Goal: Use online tool/utility: Utilize a website feature to perform a specific function

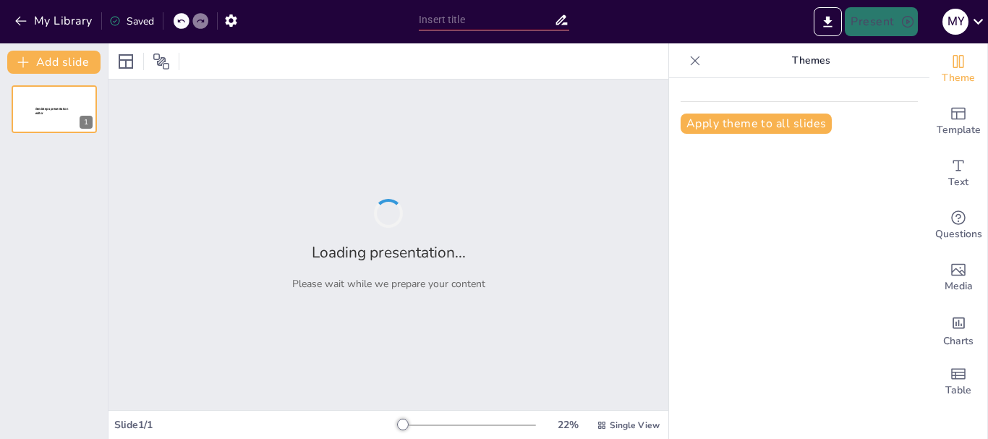
type input "Imported ادارة_الغضب_محاضرة_بالصور.pptx"
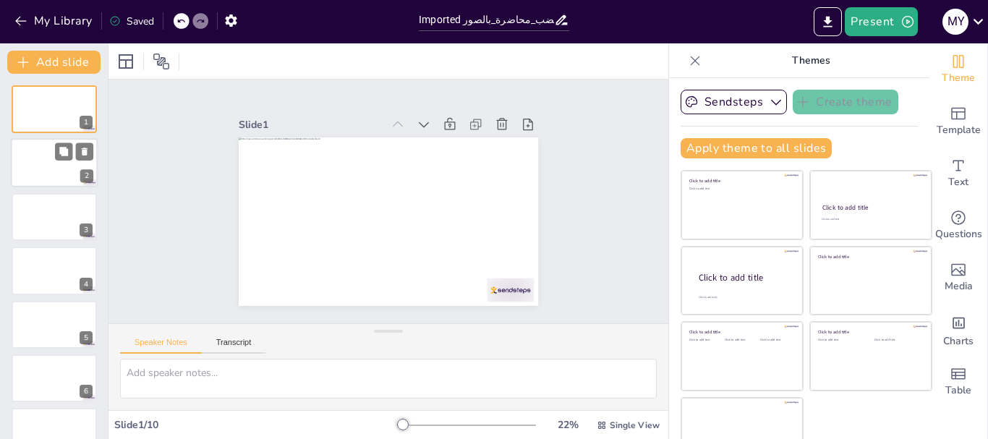
click at [61, 164] on div at bounding box center [54, 163] width 87 height 49
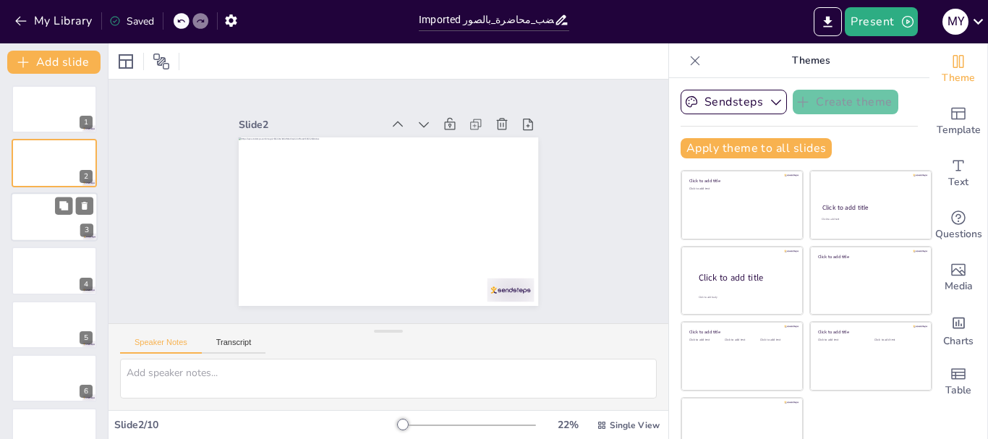
click at [70, 216] on div at bounding box center [54, 216] width 87 height 49
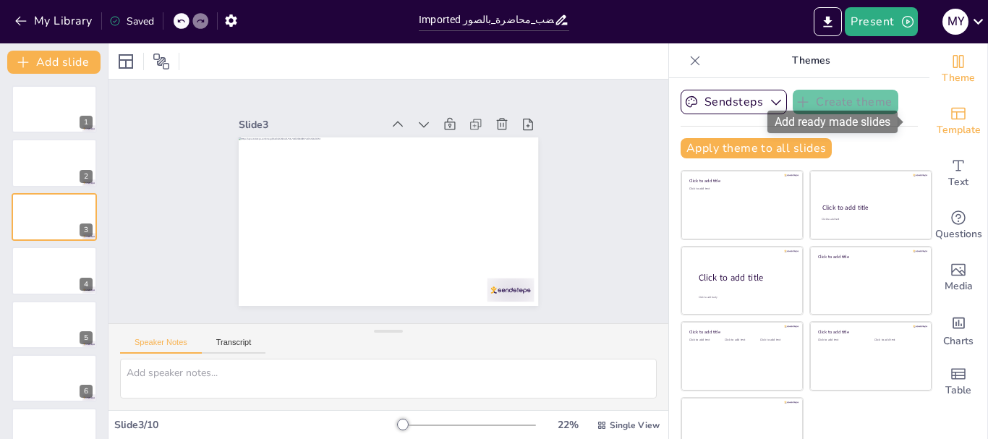
click at [952, 119] on icon "Add ready made slides" at bounding box center [959, 114] width 14 height 12
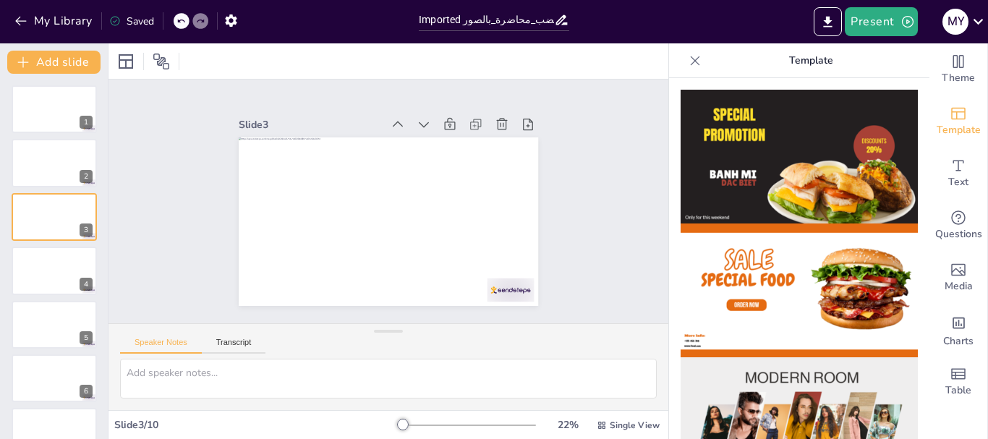
click at [800, 386] on img at bounding box center [799, 424] width 237 height 134
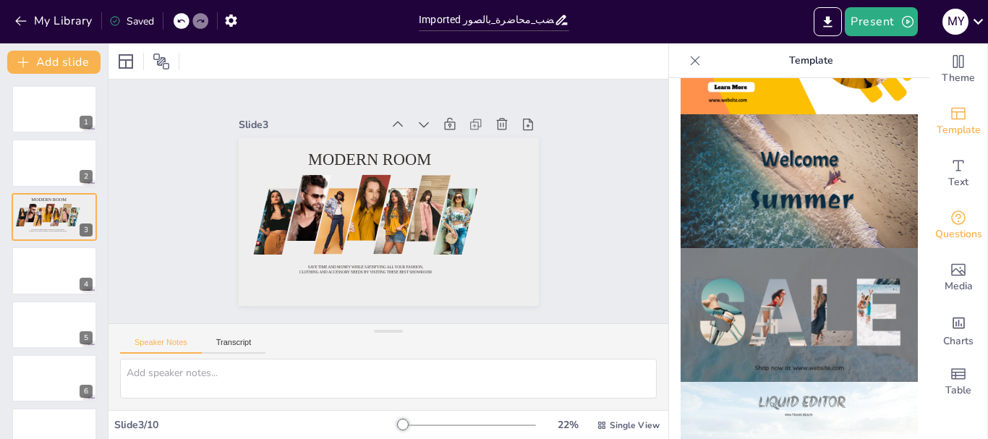
scroll to position [514, 0]
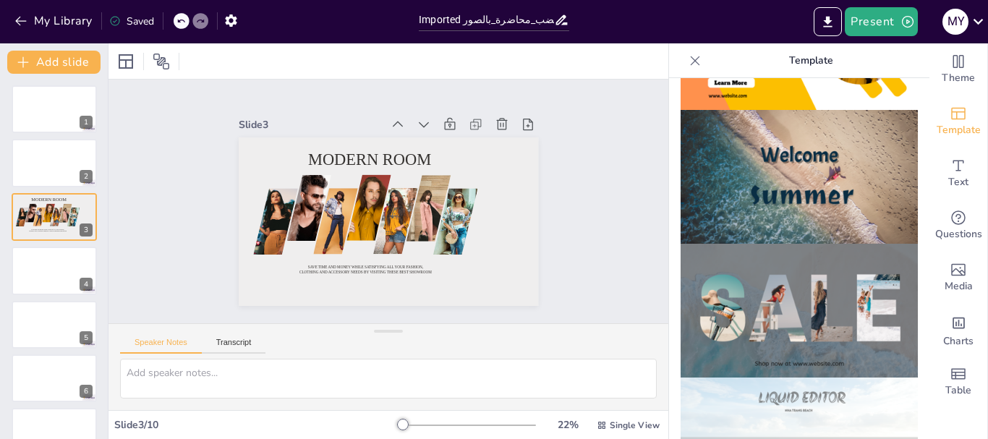
click at [802, 389] on img at bounding box center [799, 445] width 237 height 134
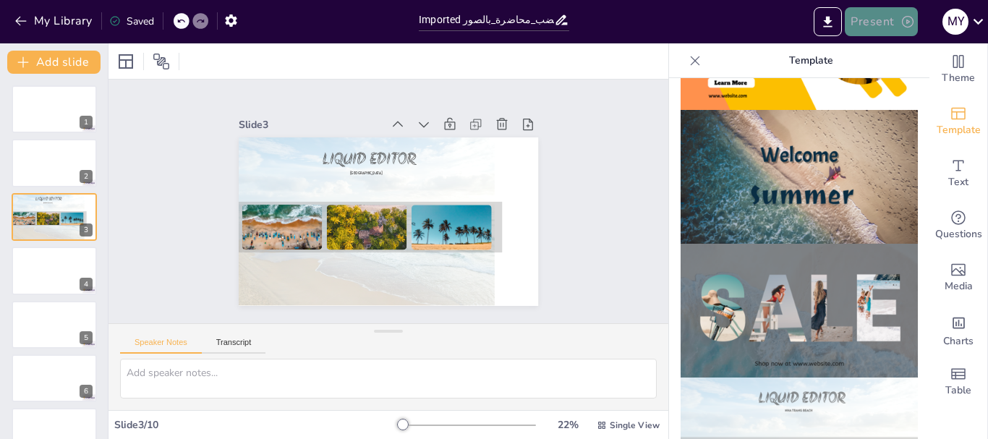
click at [891, 26] on button "Present" at bounding box center [881, 21] width 72 height 29
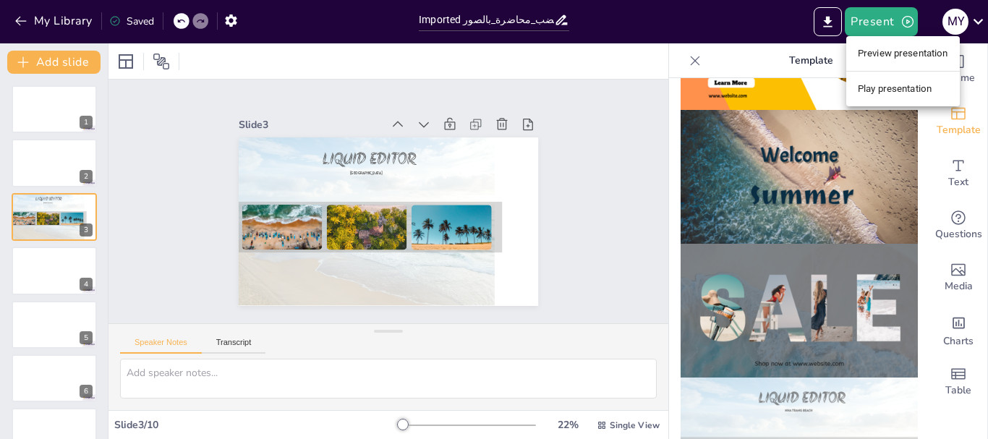
click at [899, 62] on li "Preview presentation" at bounding box center [904, 53] width 114 height 23
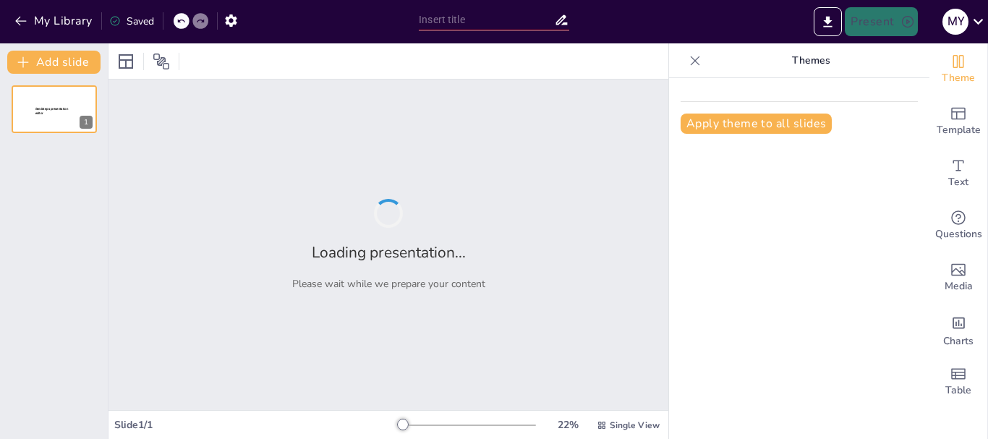
type input "Imported ادارة_الغضب_محاضرة_بالصور.pptx"
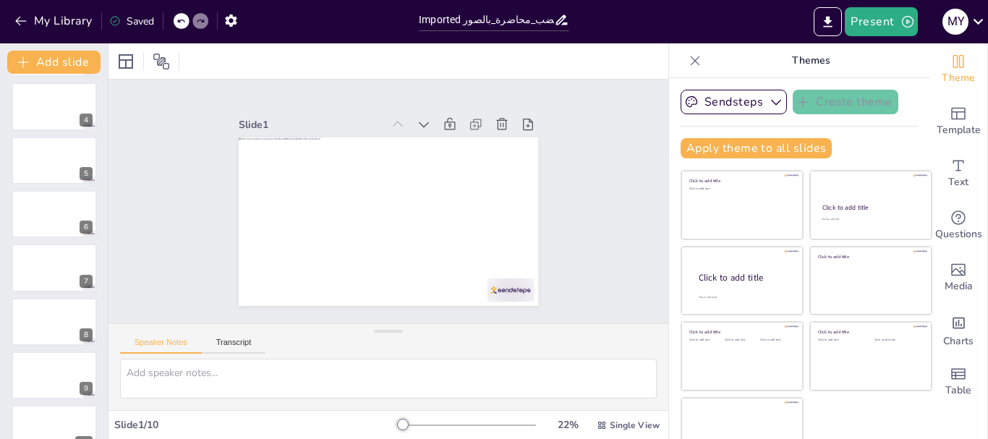
scroll to position [190, 0]
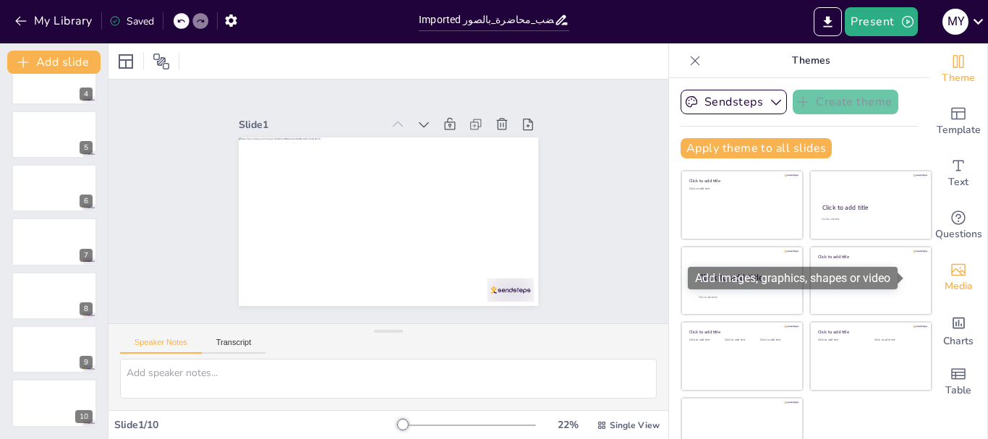
click at [945, 290] on span "Media" at bounding box center [959, 287] width 28 height 16
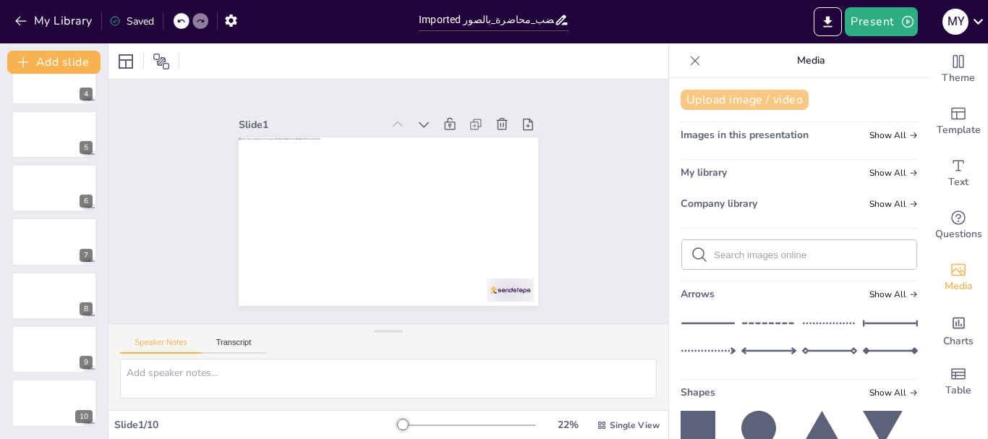
click at [748, 100] on button "Upload image / video" at bounding box center [745, 100] width 128 height 20
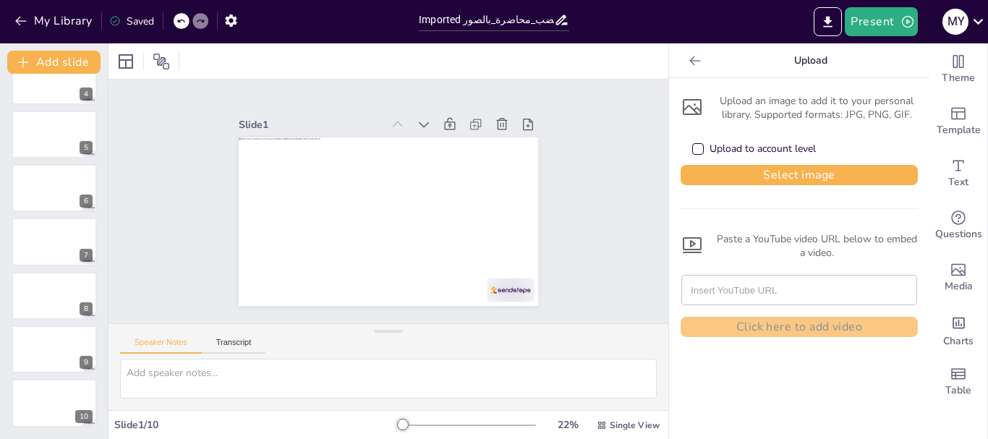
click at [690, 61] on icon at bounding box center [695, 60] width 11 height 9
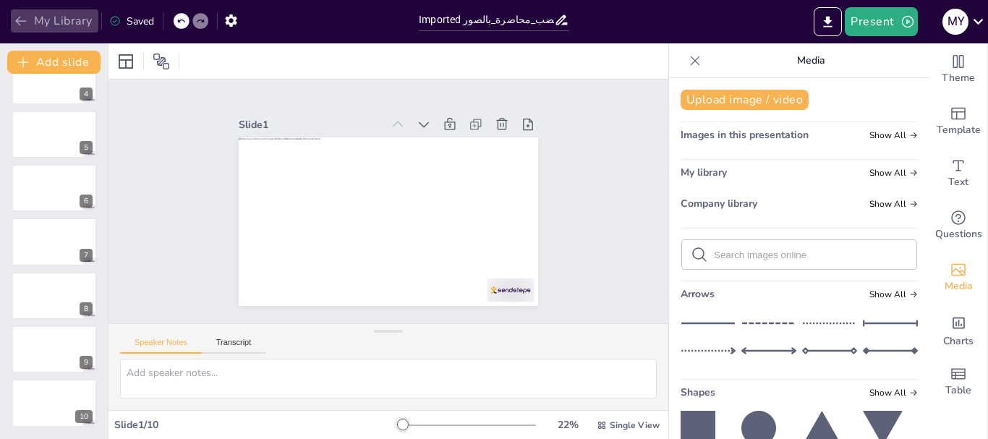
click at [20, 17] on icon "button" at bounding box center [20, 21] width 11 height 9
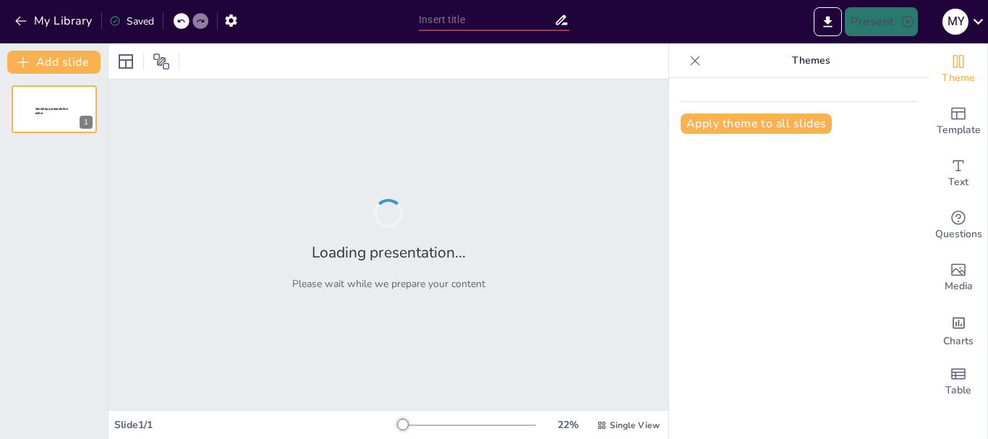
type input "فهم الغضب: من الانفعال إلى السيطرة"
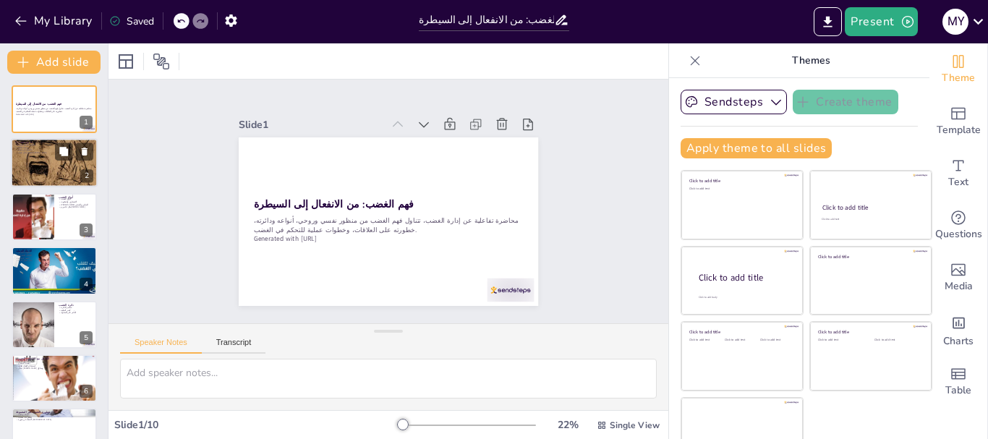
click at [35, 166] on div at bounding box center [54, 163] width 87 height 86
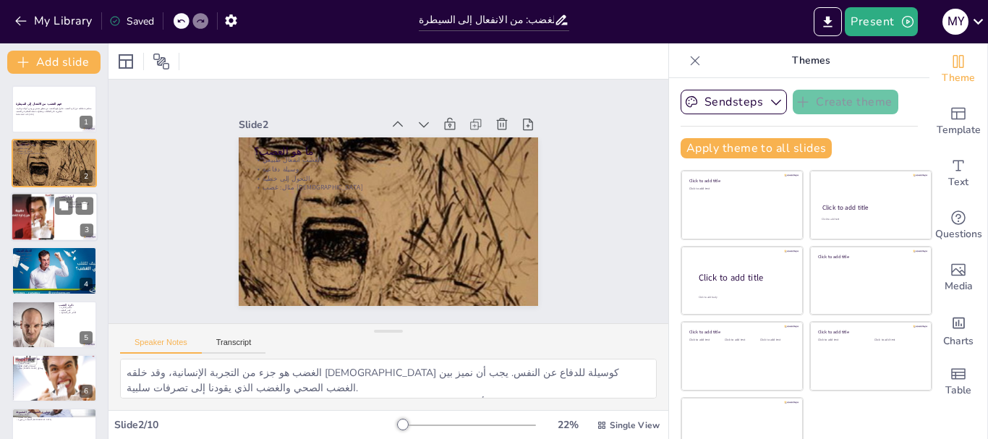
click at [48, 213] on div at bounding box center [32, 216] width 49 height 49
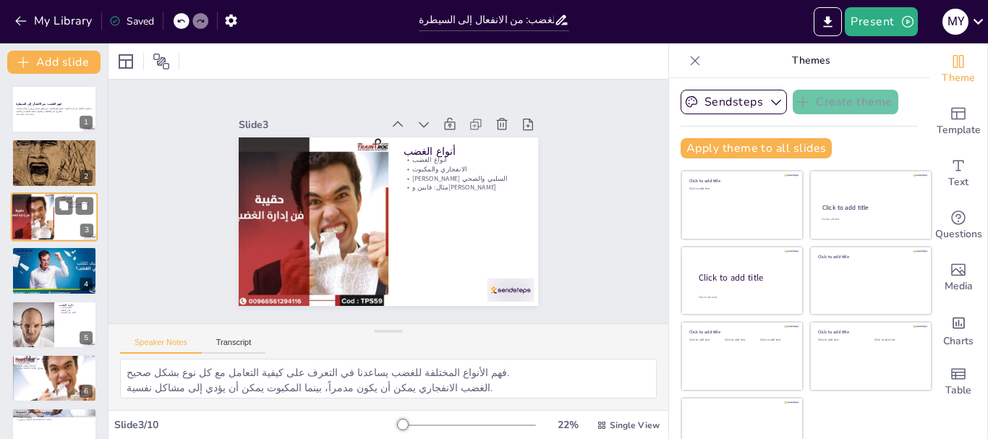
click at [54, 239] on div at bounding box center [32, 216] width 49 height 49
click at [57, 267] on button at bounding box center [63, 259] width 17 height 17
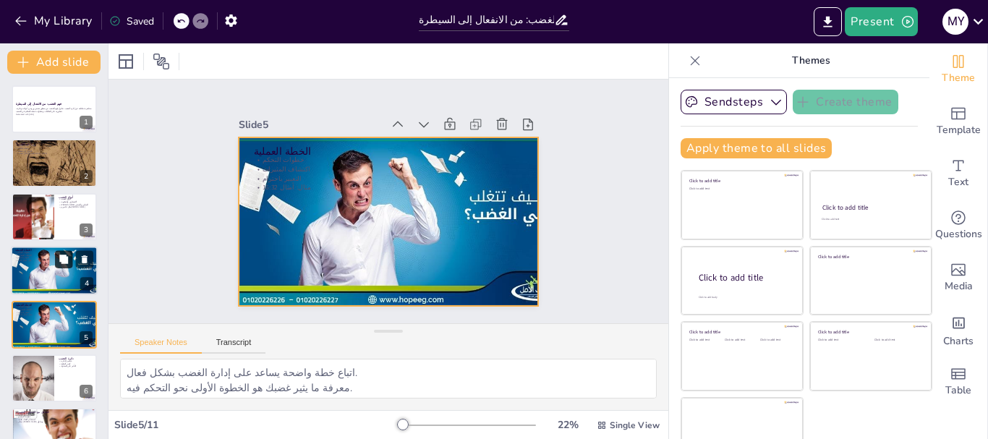
scroll to position [68, 0]
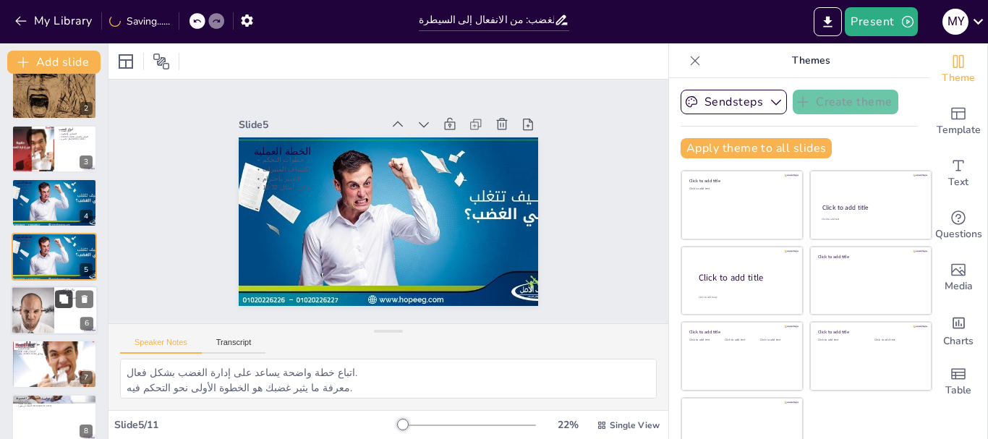
click at [63, 304] on icon at bounding box center [64, 299] width 10 height 10
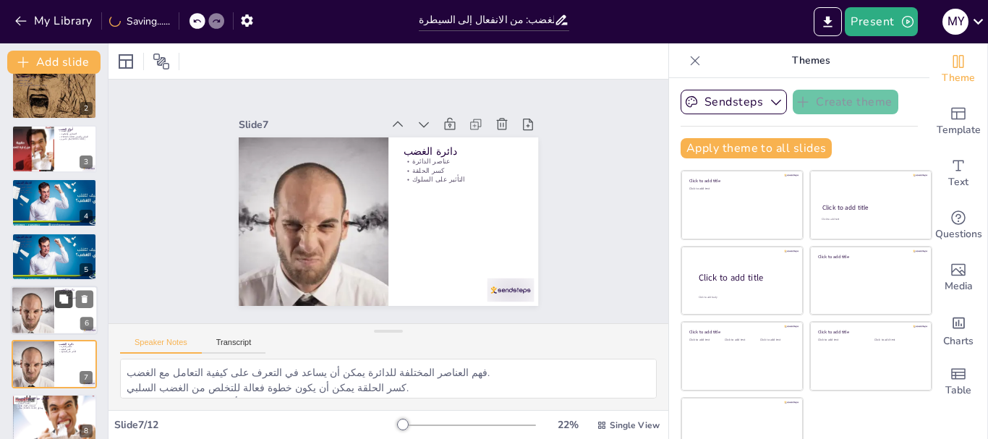
scroll to position [176, 0]
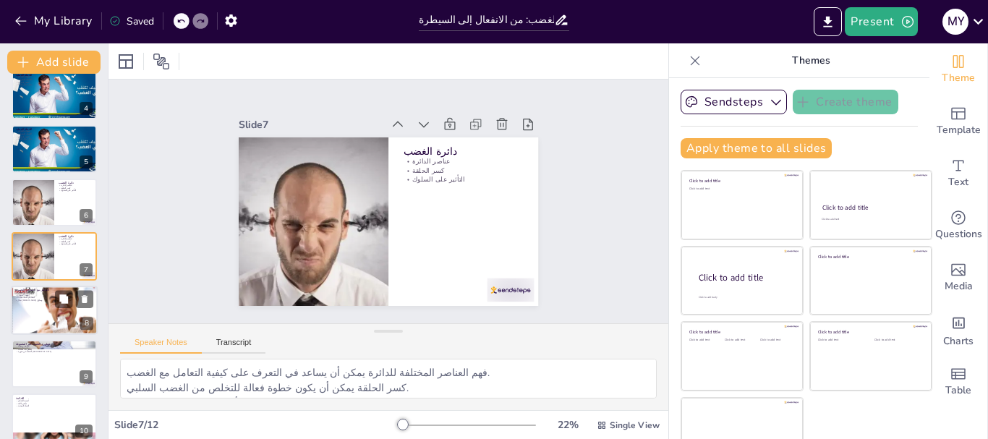
click at [54, 321] on div at bounding box center [54, 310] width 87 height 58
type textarea "الهدوء في التعامل مع شخص غاضب يمكن أن يساعد في تهدئة الموقف. الاستماع الفعّال ي…"
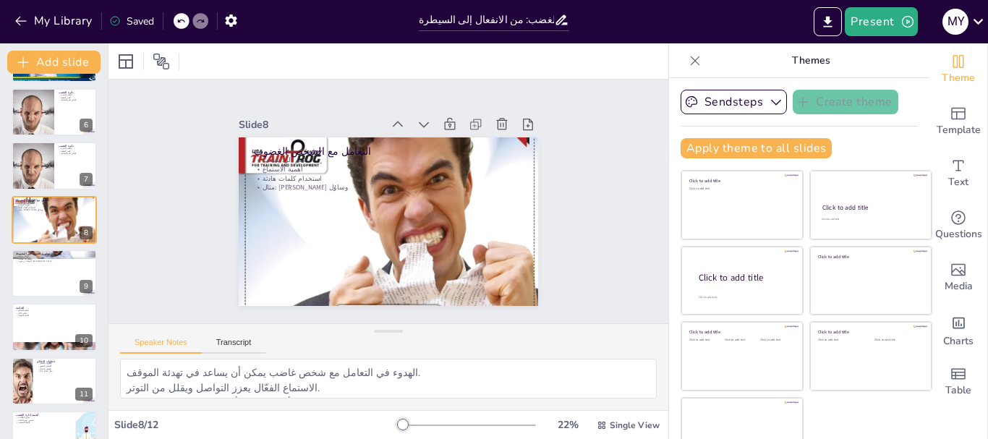
scroll to position [298, 0]
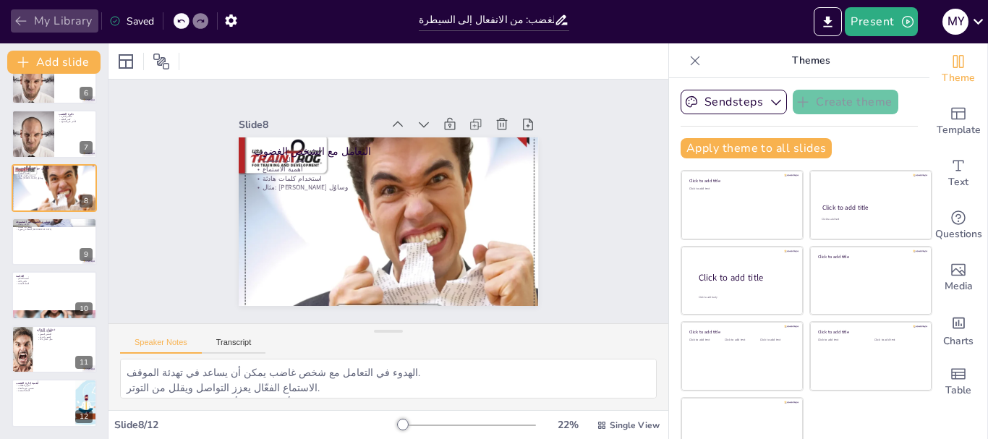
click at [21, 16] on icon "button" at bounding box center [21, 21] width 14 height 14
